Goal: Navigation & Orientation: Find specific page/section

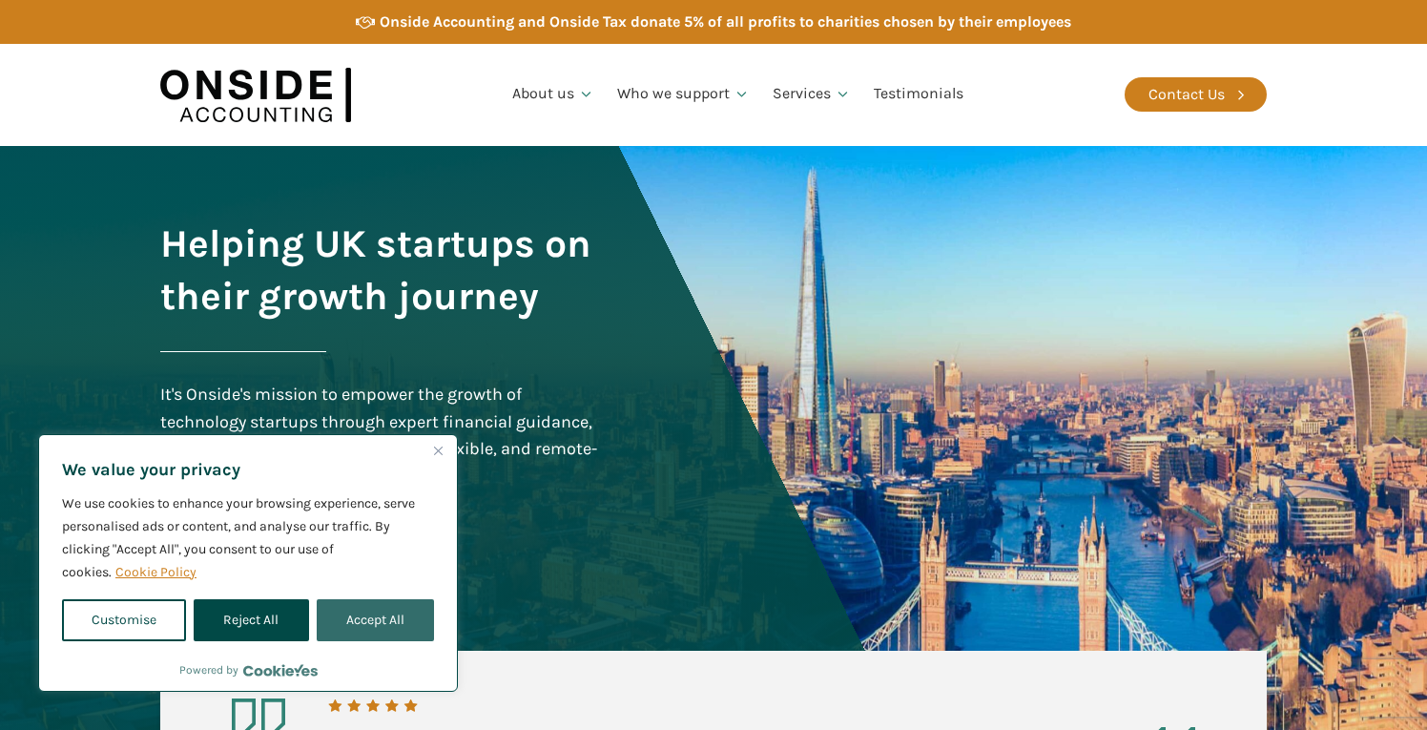
click at [375, 617] on button "Accept All" at bounding box center [375, 620] width 117 height 42
checkbox input "true"
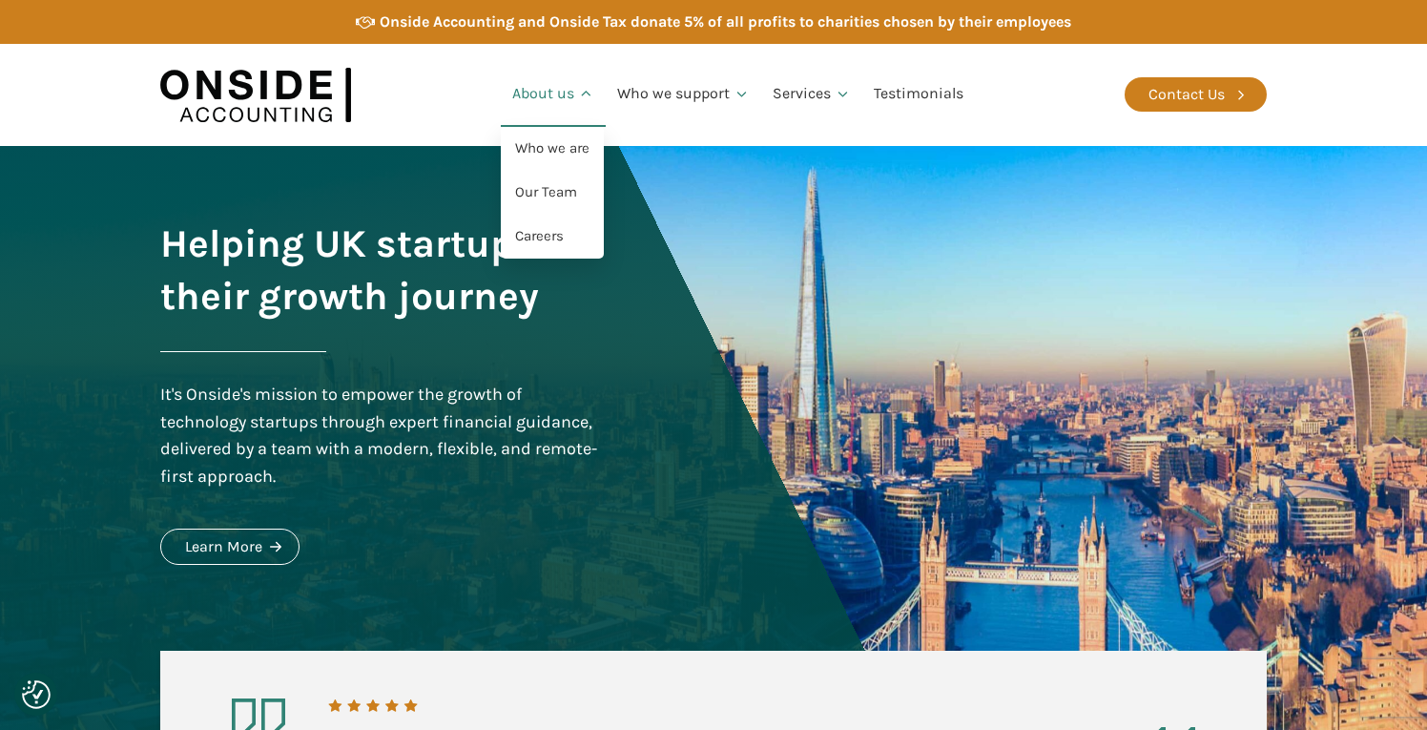
click at [573, 107] on link "About us" at bounding box center [553, 94] width 105 height 65
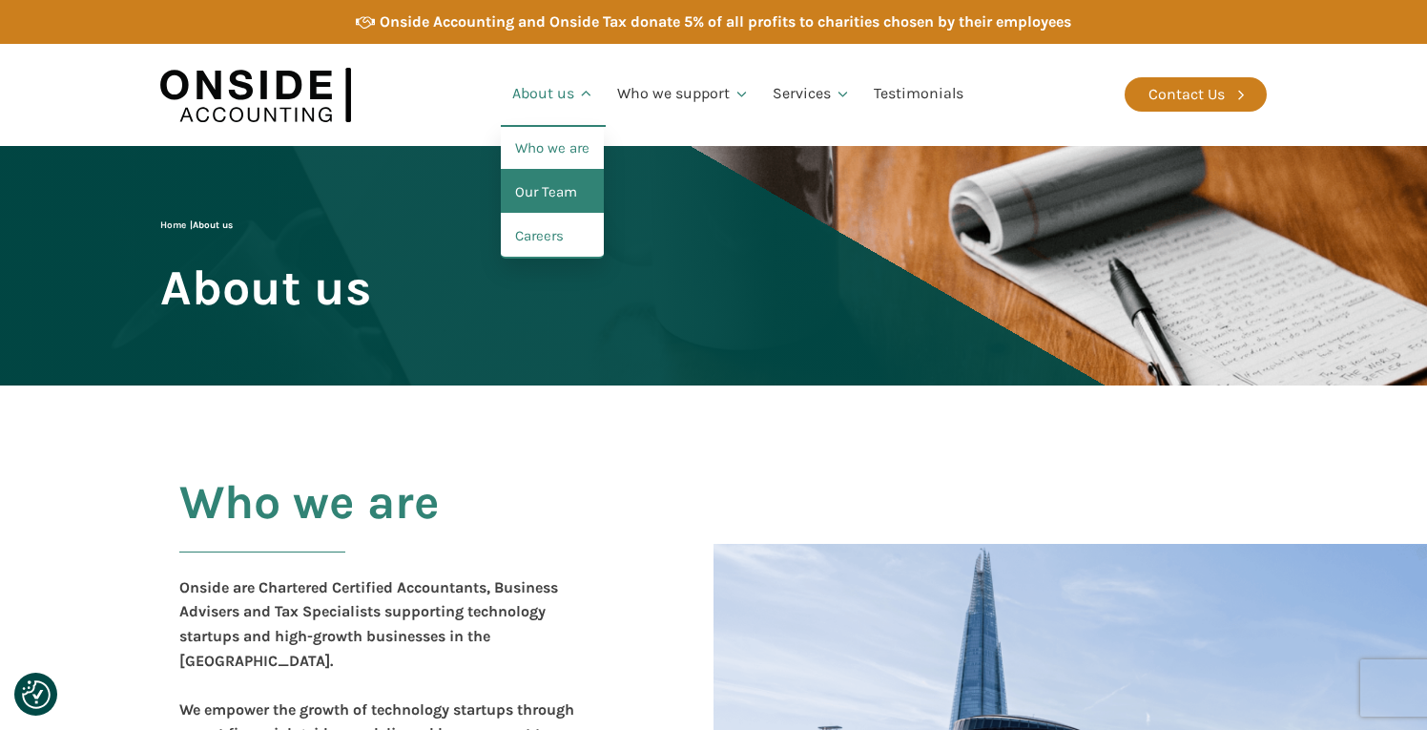
click at [559, 196] on link "Our Team" at bounding box center [552, 193] width 103 height 44
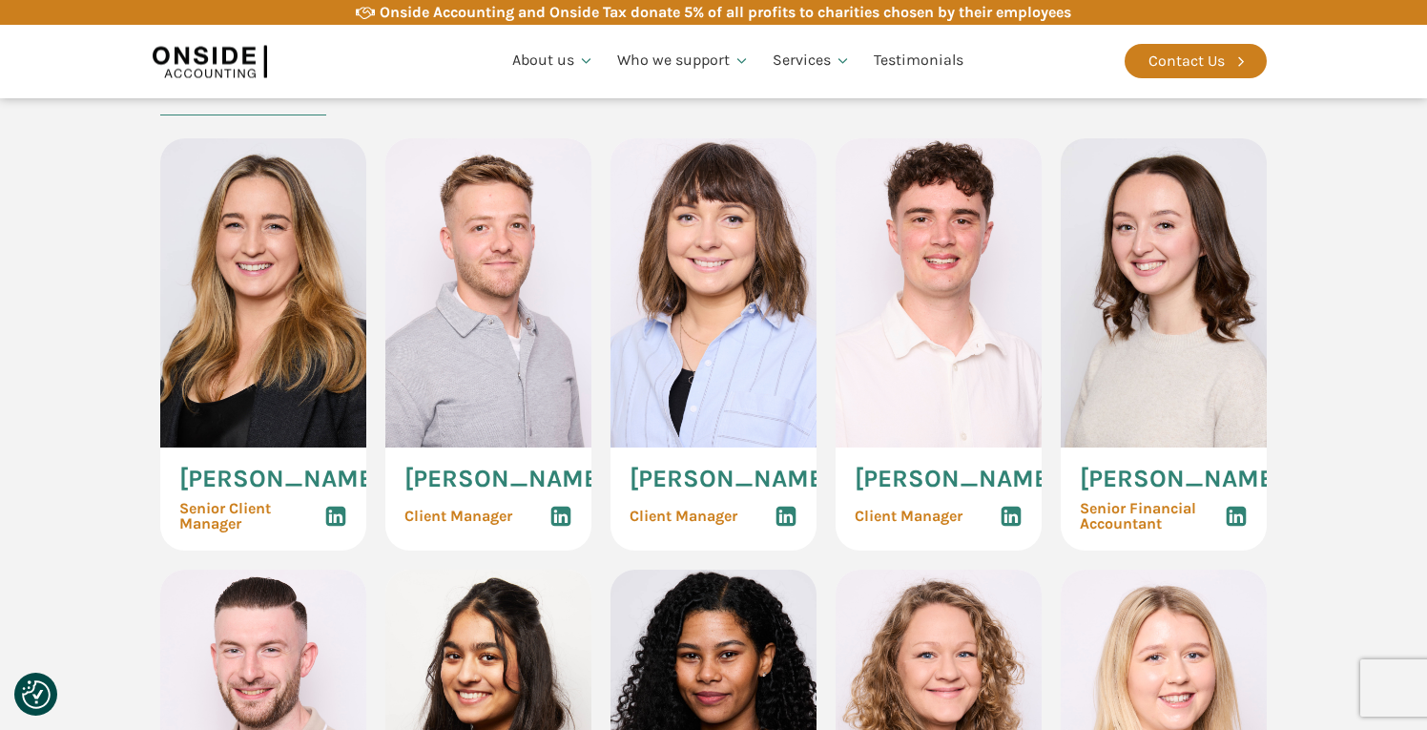
scroll to position [1928, 0]
